Goal: Task Accomplishment & Management: Manage account settings

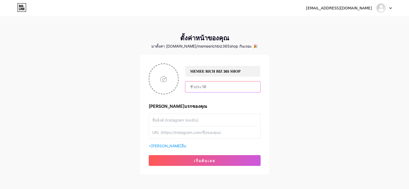
drag, startPoint x: 216, startPoint y: 89, endPoint x: 208, endPoint y: 95, distance: 9.3
click at [216, 89] on input "text" at bounding box center [222, 87] width 75 height 11
click at [165, 76] on input "file" at bounding box center [163, 79] width 29 height 30
type input "C:\fakepath\641dfa98-9247-4363-b427-a5c4f644404a.jfif"
click at [211, 87] on input "text" at bounding box center [222, 87] width 75 height 11
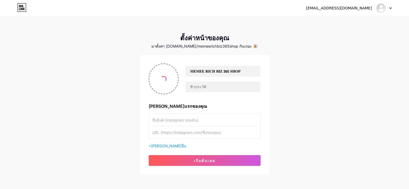
click at [194, 126] on input "text" at bounding box center [204, 120] width 105 height 12
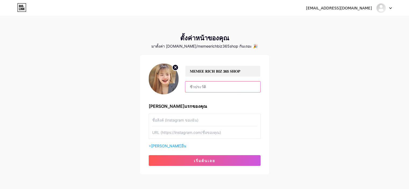
click at [210, 88] on input "text" at bounding box center [222, 87] width 75 height 11
click at [196, 119] on input "text" at bounding box center [204, 120] width 105 height 12
click at [181, 106] on font "[PERSON_NAME]แรกของคุณ" at bounding box center [178, 106] width 58 height 5
click at [195, 122] on input "text" at bounding box center [204, 120] width 105 height 12
click at [164, 146] on font "[PERSON_NAME]อื่น" at bounding box center [168, 146] width 35 height 5
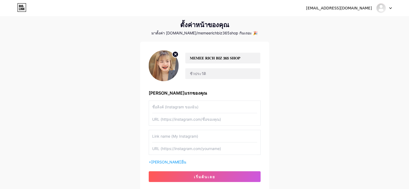
scroll to position [14, 0]
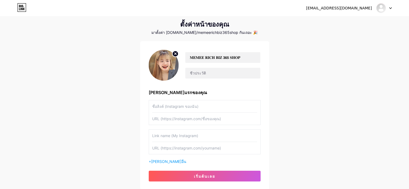
click at [169, 108] on input "text" at bounding box center [204, 106] width 105 height 12
type input "f"
type input "โ"
type input "FACEBOOK"
click at [172, 135] on input "text" at bounding box center [204, 136] width 105 height 12
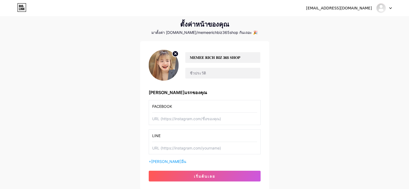
type input "LINE"
click at [186, 117] on input "text" at bounding box center [204, 119] width 105 height 12
paste input "[URL][DOMAIN_NAME][DOMAIN_NAME]"
type input "[URL][DOMAIN_NAME][DOMAIN_NAME]"
click at [294, 112] on div "[EMAIL_ADDRESS][DOMAIN_NAME] แดชบอร์ด ออกจากระบบ ตั้งค่าหน้าของคุณ มาตั้งค่า [D…" at bounding box center [204, 96] width 409 height 221
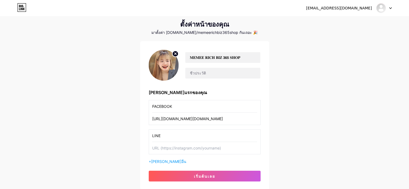
click at [173, 133] on input "LINE" at bounding box center [204, 136] width 105 height 12
click at [169, 146] on input "text" at bounding box center [204, 148] width 105 height 12
click at [174, 146] on input "text" at bounding box center [204, 148] width 105 height 12
paste input "[URL][DOMAIN_NAME]"
type input "[URL][DOMAIN_NAME]"
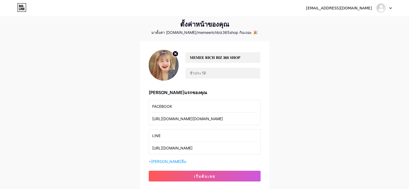
click at [200, 149] on input "[URL][DOMAIN_NAME]" at bounding box center [204, 148] width 105 height 12
drag, startPoint x: 222, startPoint y: 149, endPoint x: 84, endPoint y: 144, distance: 138.4
click at [84, 144] on div "[EMAIL_ADDRESS][DOMAIN_NAME] แดชบอร์ด ออกจากระบบ ตั้งค่าหน้าของคุณ มาตั้งค่า [D…" at bounding box center [204, 96] width 409 height 221
click at [162, 161] on font "[PERSON_NAME]อื่น" at bounding box center [168, 161] width 35 height 5
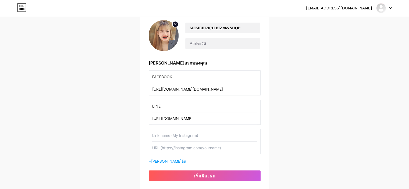
scroll to position [34, 0]
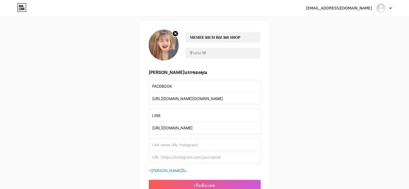
click at [190, 84] on input "FACEBOOK" at bounding box center [204, 86] width 105 height 12
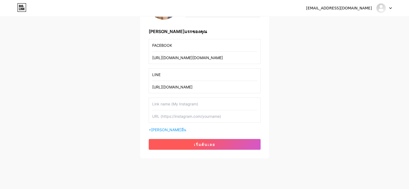
click at [204, 142] on font "เริ่มต้นเลย" at bounding box center [204, 144] width 21 height 5
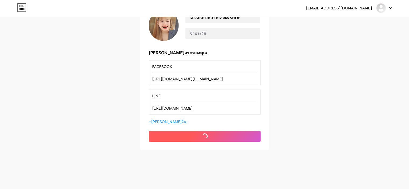
scroll to position [53, 0]
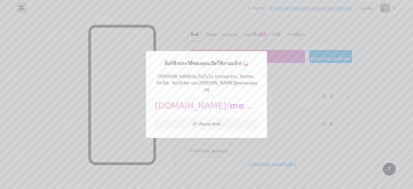
click at [380, 68] on div at bounding box center [206, 94] width 413 height 189
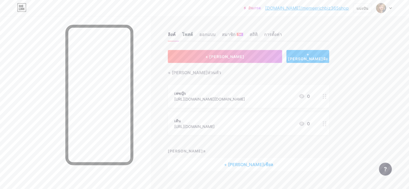
click at [193, 34] on font "โพสต์" at bounding box center [187, 34] width 11 height 5
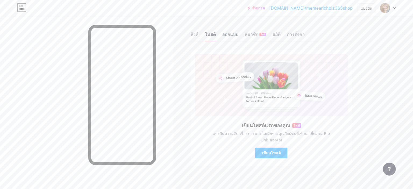
click at [227, 32] on font "ออกแบบ" at bounding box center [230, 34] width 16 height 5
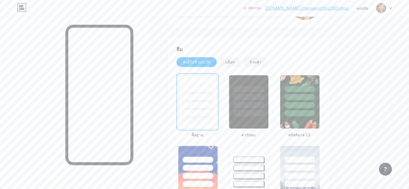
scroll to position [115, 0]
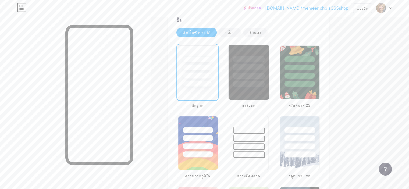
click at [265, 75] on div at bounding box center [248, 76] width 31 height 6
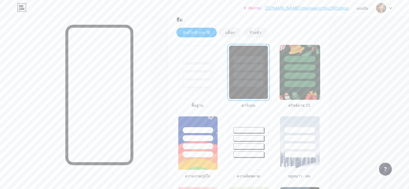
click at [316, 76] on div at bounding box center [299, 76] width 31 height 6
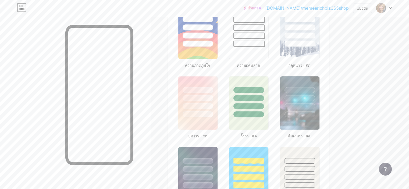
scroll to position [228, 0]
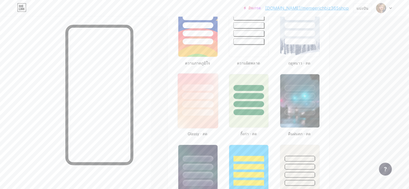
click at [204, 105] on div at bounding box center [198, 94] width 40 height 42
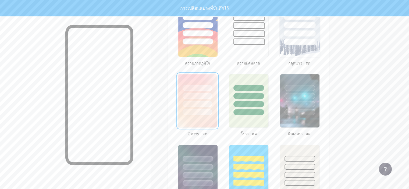
click at [315, 35] on div at bounding box center [299, 33] width 31 height 6
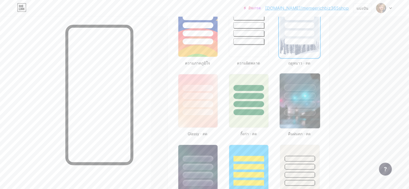
click at [320, 91] on div at bounding box center [300, 94] width 40 height 42
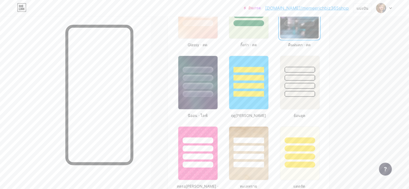
scroll to position [319, 0]
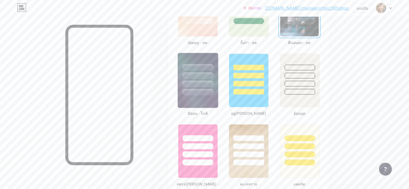
click at [218, 87] on div at bounding box center [198, 74] width 40 height 42
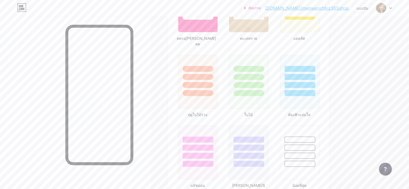
scroll to position [466, 0]
click at [214, 135] on div at bounding box center [197, 138] width 31 height 6
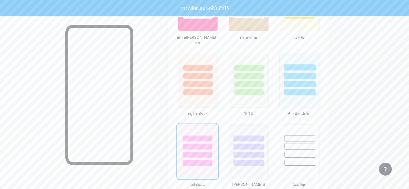
click at [320, 72] on div at bounding box center [300, 74] width 40 height 42
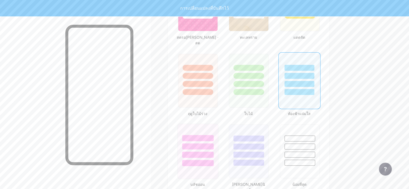
click at [214, 152] on div at bounding box center [197, 155] width 31 height 6
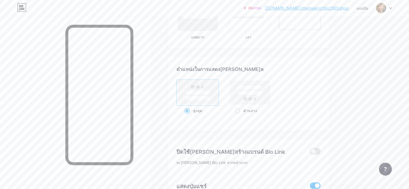
scroll to position [689, 0]
click at [271, 93] on rect at bounding box center [250, 94] width 42 height 26
click at [238, 117] on input "ด้านล่าง" at bounding box center [236, 118] width 3 height 3
radio input "true"
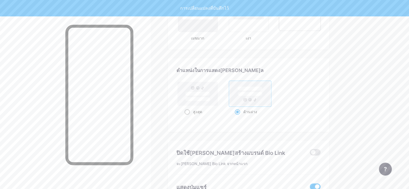
click at [211, 107] on div "สูงสุด" at bounding box center [198, 112] width 26 height 10
click at [188, 117] on input "สูงสุด" at bounding box center [186, 118] width 3 height 3
radio input "true"
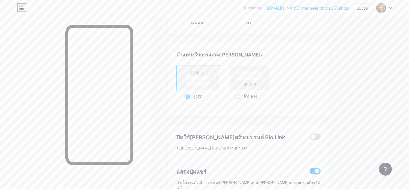
scroll to position [704, 0]
click at [321, 135] on span at bounding box center [315, 138] width 11 height 6
click at [310, 139] on input "checkbox" at bounding box center [310, 139] width 0 height 0
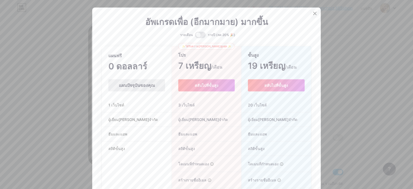
click at [312, 11] on div at bounding box center [315, 14] width 10 height 10
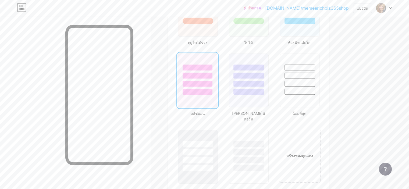
scroll to position [542, 0]
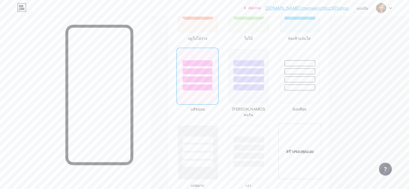
click at [318, 149] on div "สร้างของคุณเอง" at bounding box center [300, 152] width 36 height 6
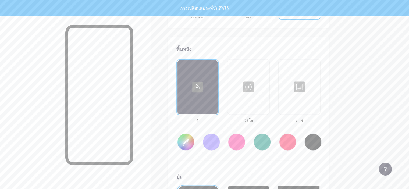
scroll to position [712, 0]
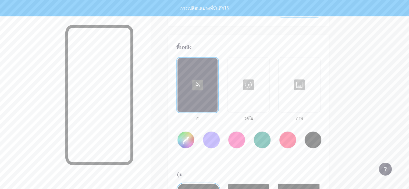
type input "#ffffff"
type input "#000000"
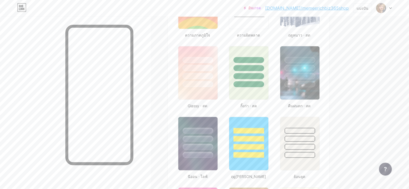
scroll to position [270, 0]
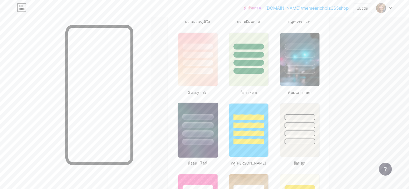
click at [214, 124] on div at bounding box center [197, 125] width 31 height 6
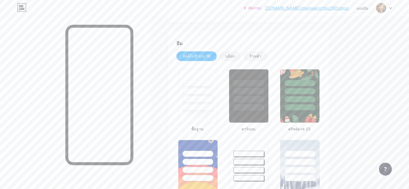
scroll to position [102, 0]
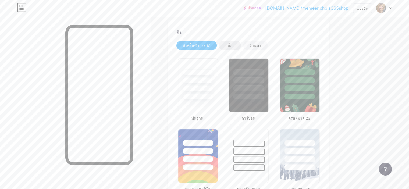
click at [235, 43] on font "บล็อก" at bounding box center [229, 45] width 9 height 5
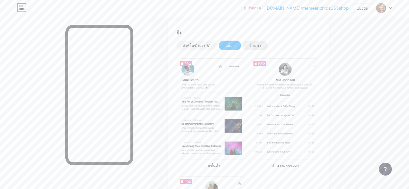
click at [268, 41] on div "ร้านค้า" at bounding box center [255, 46] width 24 height 10
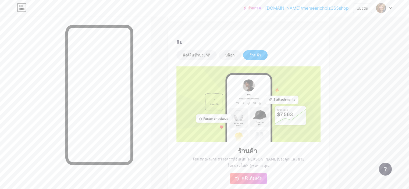
scroll to position [93, 0]
click at [210, 54] on font "ลิงค์ในชีวประวัติ" at bounding box center [196, 54] width 27 height 5
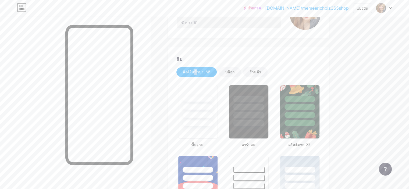
scroll to position [0, 0]
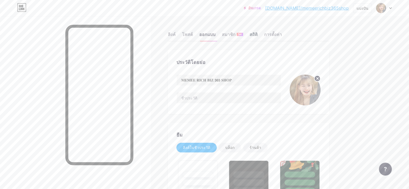
click at [258, 32] on font "สถิติ" at bounding box center [254, 34] width 8 height 5
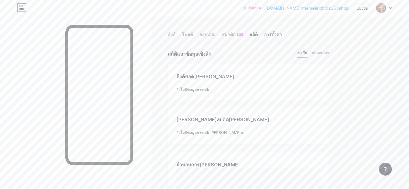
scroll to position [189, 409]
click at [282, 32] on font "การตั้งค่า" at bounding box center [273, 34] width 18 height 5
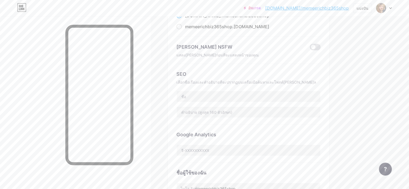
scroll to position [64, 0]
click at [237, 95] on input "text" at bounding box center [249, 96] width 144 height 11
paste input "𝐌𝐄𝐌𝐄𝐄 𝐑𝐈𝐂𝐇 𝐁𝐈𝐙 𝟯𝟲𝟱 𝐒𝐇𝐎𝐏"
click at [230, 109] on input "text" at bounding box center [249, 112] width 144 height 11
drag, startPoint x: 243, startPoint y: 97, endPoint x: 238, endPoint y: 98, distance: 5.8
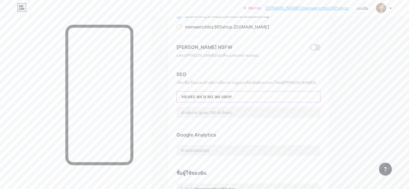
click at [238, 98] on input "𝐌𝐄𝐌𝐄𝐄 𝐑𝐈𝐂𝐇 𝐁𝐈𝐙 𝟯𝟲𝟱 𝐒𝐇𝐎𝐏" at bounding box center [249, 96] width 144 height 11
click at [352, 100] on div "ลิงค์ โพสต์ ออกแบบ สมาชิก ใหม่ สถิติ การตั้งค่า ลิงค์ที่ต้องการ นี่เป็นทางเลือก…" at bounding box center [176, 169] width 352 height 434
drag, startPoint x: 243, startPoint y: 98, endPoint x: 236, endPoint y: 98, distance: 7.0
click at [236, 98] on input "𝐌𝐄𝐌𝐄𝐄 𝐑𝐈𝐂𝐇 𝐁𝐈𝐙 𝟯𝟲𝟱 𝐒𝐇𝐎𝐏" at bounding box center [249, 96] width 144 height 11
type input "𝐌𝐄𝐌𝐄𝐄 𝐑𝐈𝐂𝐇 𝐁𝐈𝐙 𝐒𝐇𝐎𝐏"
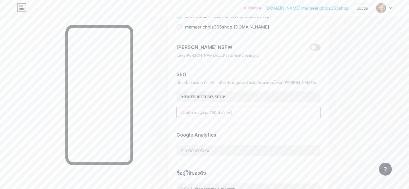
click at [263, 109] on input "text" at bounding box center [249, 112] width 144 height 11
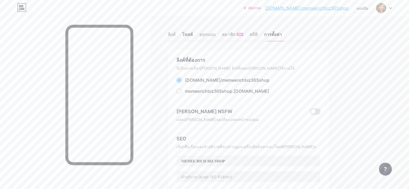
click at [193, 35] on font "โพสต์" at bounding box center [187, 34] width 11 height 5
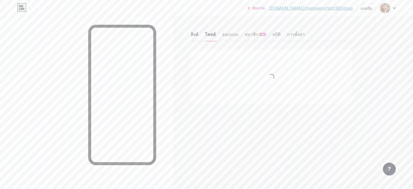
click at [196, 35] on font "ลิงค์" at bounding box center [195, 34] width 8 height 5
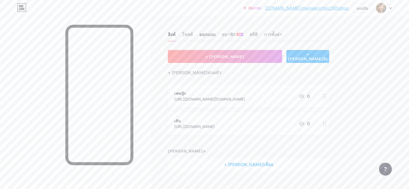
click at [215, 34] on font "ออกแบบ" at bounding box center [207, 34] width 16 height 5
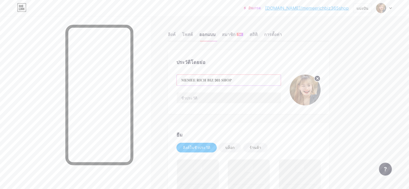
drag, startPoint x: 245, startPoint y: 80, endPoint x: 237, endPoint y: 82, distance: 7.6
click at [237, 82] on input "𝐌𝐄𝐌𝐄𝐄 𝐑𝐈𝐂𝐇 𝐁𝐈𝐙 𝟯𝟲𝟱 𝐒𝐇𝐎𝐏" at bounding box center [229, 80] width 104 height 11
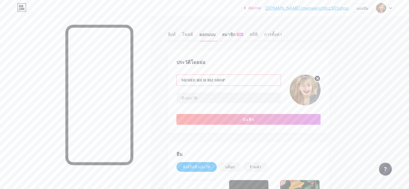
type input "𝐌𝐄𝐌𝐄𝐄 𝐑𝐈𝐂𝐇 𝐁𝐈𝐙 𝐒𝐇𝐎𝐏"
click at [236, 36] on font "สมาชิก" at bounding box center [229, 34] width 14 height 5
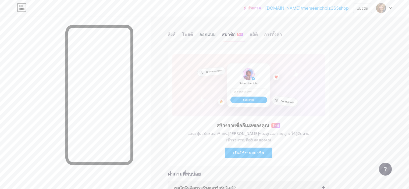
click at [215, 38] on div "ออกแบบ" at bounding box center [207, 36] width 16 height 10
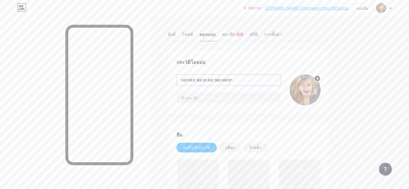
drag, startPoint x: 245, startPoint y: 81, endPoint x: 237, endPoint y: 81, distance: 8.6
click at [237, 81] on input "𝐌𝐄𝐌𝐄𝐄 𝐑𝐈𝐂𝐇 𝐁𝐈𝐙 𝟯𝟲𝟱 𝐒𝐇𝐎𝐏" at bounding box center [229, 80] width 104 height 11
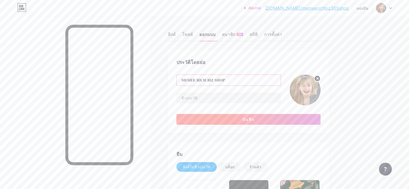
type input "𝐌𝐄𝐌𝐄𝐄 𝐑𝐈𝐂𝐇 𝐁𝐈𝐙 𝐒𝐇𝐎𝐏"
click at [289, 121] on button "บันทึก" at bounding box center [248, 119] width 144 height 11
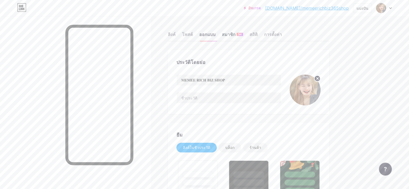
click at [236, 37] on font "สมาชิก" at bounding box center [229, 34] width 14 height 5
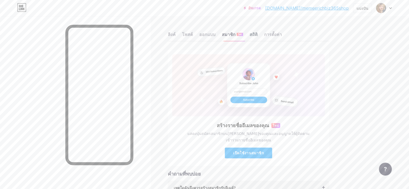
click at [258, 36] on font "สถิติ" at bounding box center [254, 34] width 8 height 5
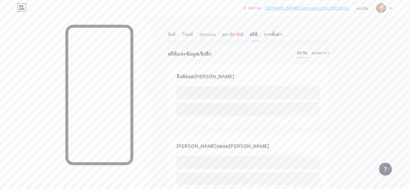
click at [282, 34] on font "การตั้งค่า" at bounding box center [273, 34] width 18 height 5
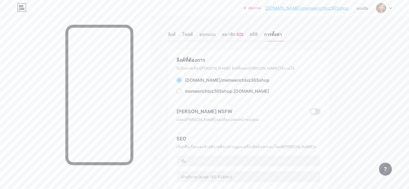
scroll to position [231, 0]
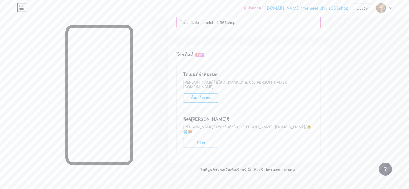
drag, startPoint x: 251, startPoint y: 24, endPoint x: 243, endPoint y: 23, distance: 7.3
click at [243, 23] on input "memeerichbiz365shop" at bounding box center [249, 22] width 144 height 11
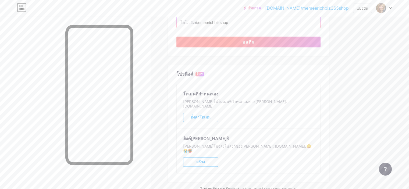
type input "memeerichbizshop"
click at [279, 39] on button "บันทึก" at bounding box center [248, 42] width 144 height 11
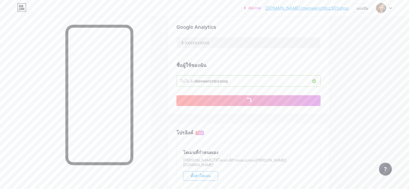
scroll to position [0, 0]
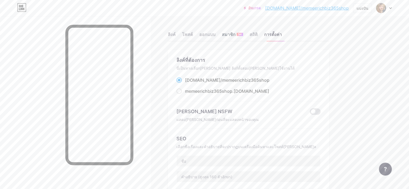
drag, startPoint x: 259, startPoint y: 35, endPoint x: 263, endPoint y: 35, distance: 3.2
click at [236, 35] on font "สมาชิก" at bounding box center [229, 34] width 14 height 5
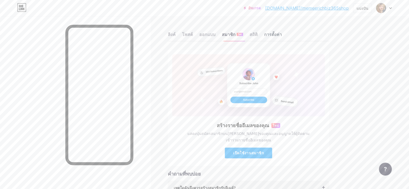
click at [282, 34] on font "การตั้งค่า" at bounding box center [273, 34] width 18 height 5
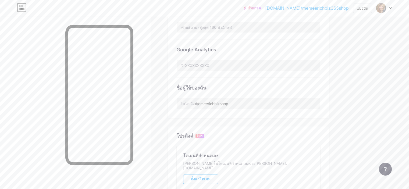
scroll to position [165, 0]
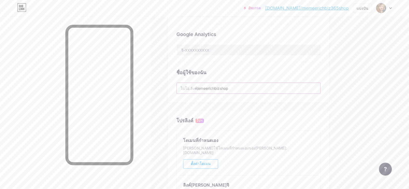
click at [243, 87] on input "memeerichbizshop" at bounding box center [249, 88] width 144 height 11
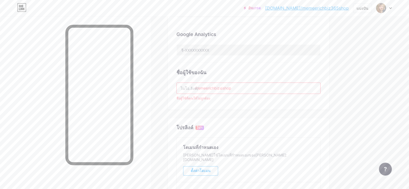
click at [244, 89] on input "memeerichbiz๘shop" at bounding box center [249, 88] width 144 height 11
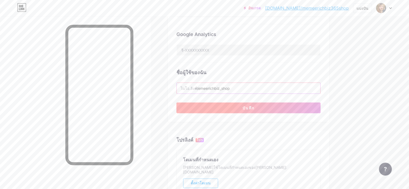
type input "memeerichbiz_shop"
click at [261, 103] on button "บันทึก" at bounding box center [248, 108] width 144 height 11
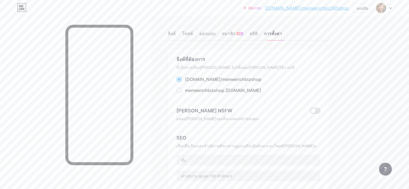
scroll to position [0, 0]
click at [258, 37] on div "สถิติ" at bounding box center [254, 36] width 8 height 10
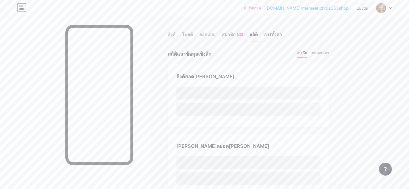
click at [282, 34] on font "การตั้งค่า" at bounding box center [273, 34] width 18 height 5
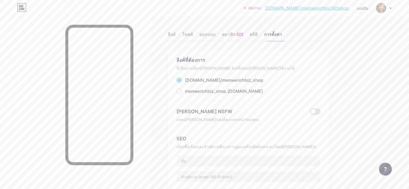
click at [278, 31] on div "ลิงค์ โพสต์ ออกแบบ สมาชิก ใหม่ สถิติ การตั้งค่า" at bounding box center [248, 32] width 161 height 19
click at [258, 34] on font "สถิติ" at bounding box center [254, 34] width 8 height 5
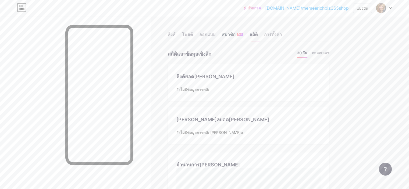
scroll to position [189, 409]
click at [242, 36] on font "ใหม่" at bounding box center [240, 34] width 4 height 3
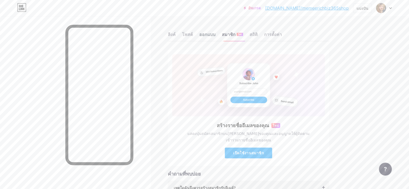
click at [215, 34] on font "ออกแบบ" at bounding box center [207, 34] width 16 height 5
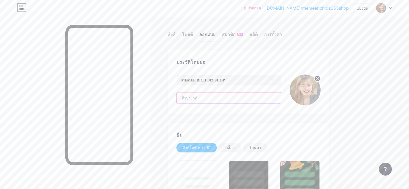
click at [238, 98] on input "text" at bounding box center [229, 98] width 104 height 11
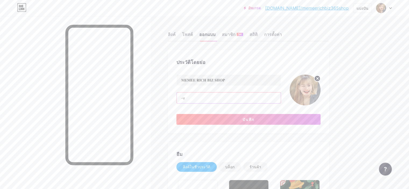
type input "-"
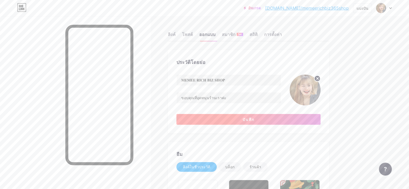
click at [251, 118] on button "บันทึก" at bounding box center [248, 119] width 144 height 11
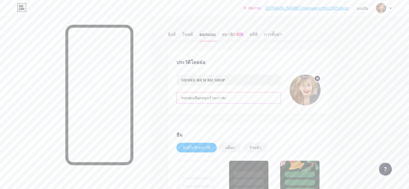
drag, startPoint x: 219, startPoint y: 98, endPoint x: 230, endPoint y: 98, distance: 11.6
click at [230, 98] on input "ขอบคุณที่อุดหนุนร้านเราค่ะ" at bounding box center [229, 98] width 104 height 11
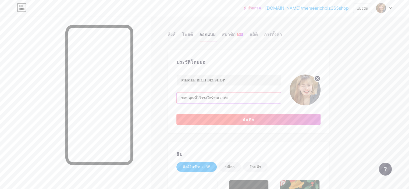
type input "ขอบคุณที่ไว้วางใจร้านเราค่ะ"
click at [256, 117] on button "บันทึก" at bounding box center [248, 119] width 144 height 11
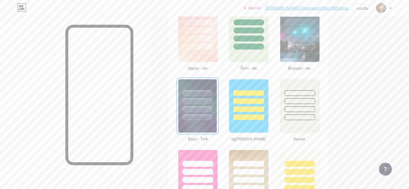
scroll to position [299, 0]
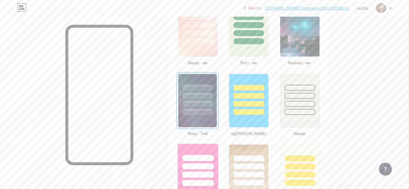
click at [218, 168] on div at bounding box center [198, 165] width 40 height 42
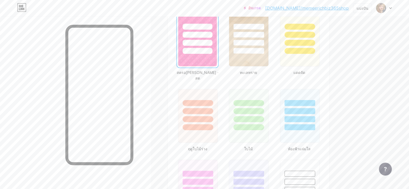
scroll to position [433, 0]
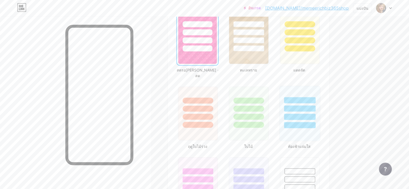
click at [316, 114] on div at bounding box center [299, 117] width 31 height 6
click at [218, 175] on div at bounding box center [198, 178] width 40 height 42
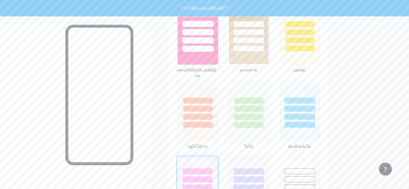
click at [209, 46] on div at bounding box center [197, 49] width 31 height 6
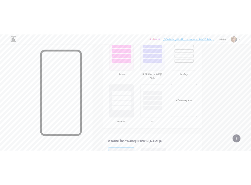
scroll to position [581, 0]
